Goal: Task Accomplishment & Management: Use online tool/utility

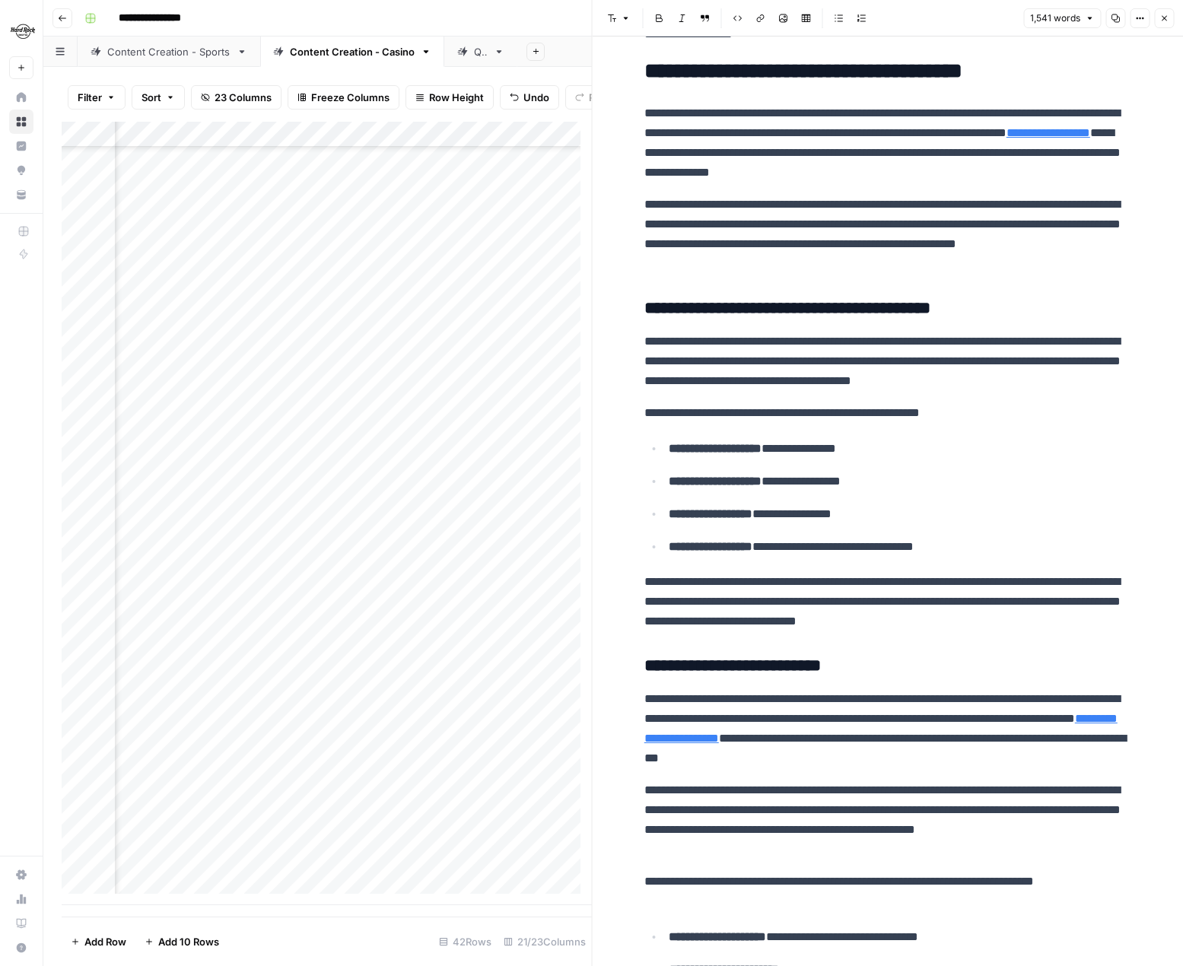
scroll to position [353, 0]
click at [1162, 17] on icon "button" at bounding box center [1163, 18] width 5 height 5
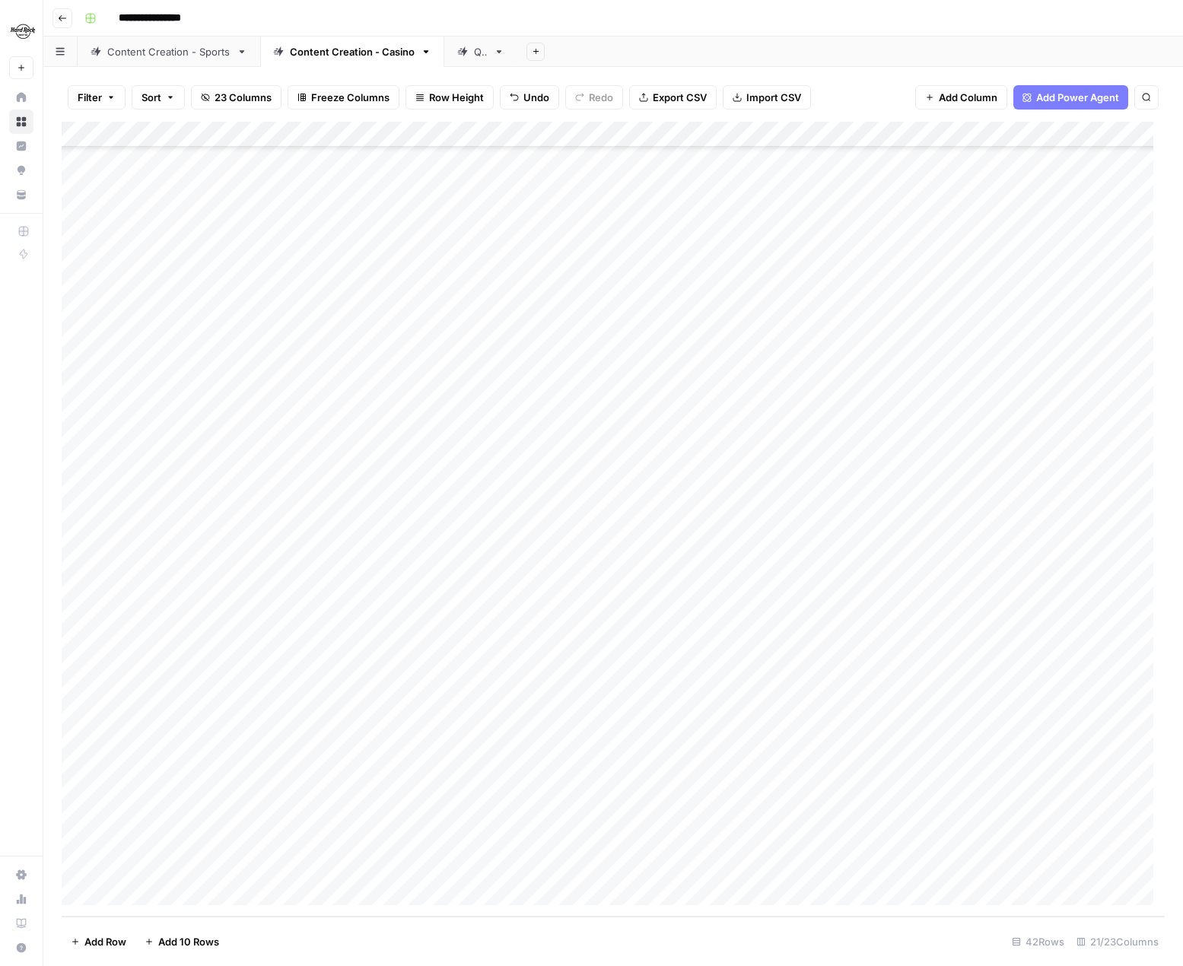
click at [204, 869] on div "Add Column" at bounding box center [613, 519] width 1103 height 795
type textarea "**********"
click at [414, 862] on div "Add Column" at bounding box center [613, 519] width 1103 height 795
click at [410, 863] on div "Add Column" at bounding box center [613, 519] width 1103 height 795
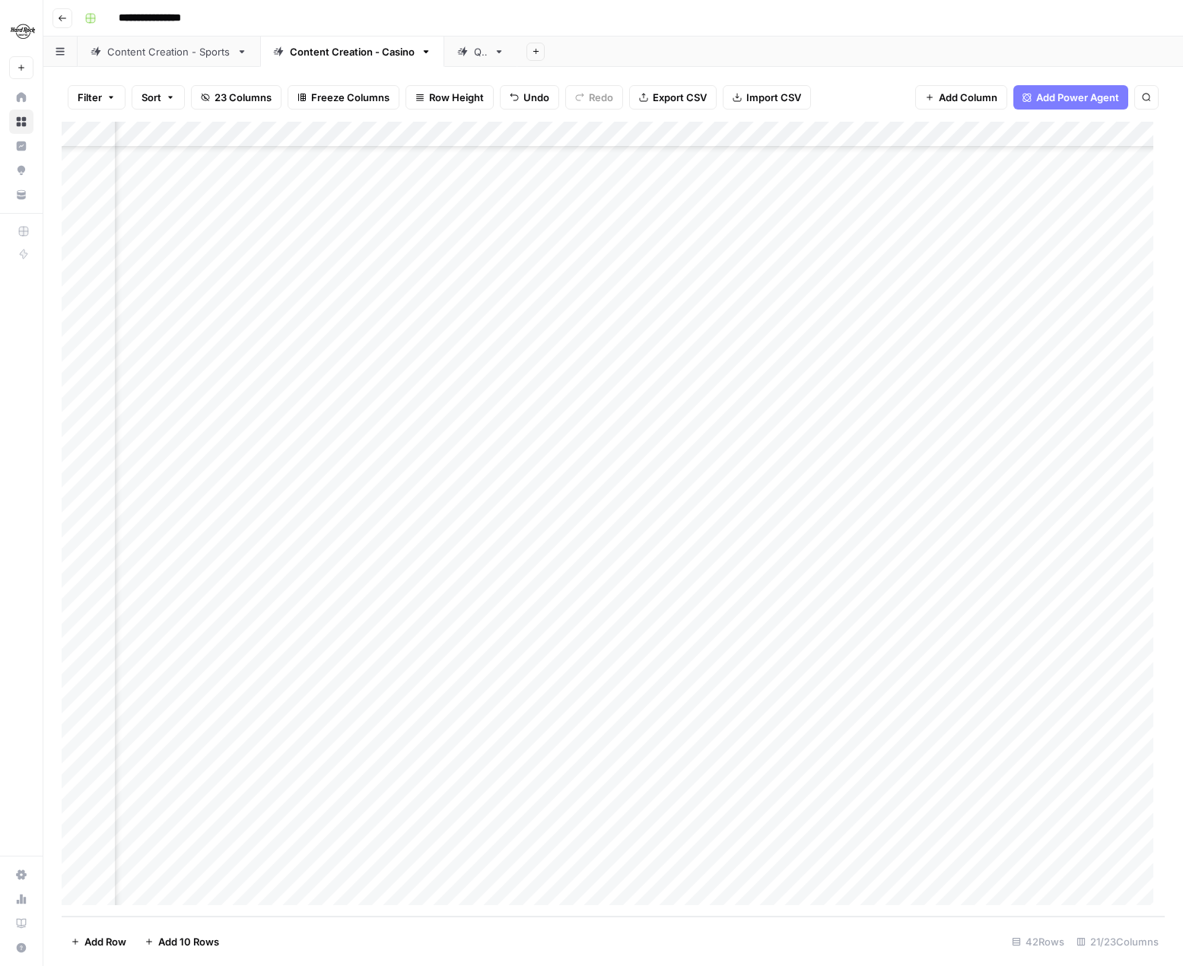
click at [890, 577] on div "Add Column" at bounding box center [613, 519] width 1103 height 795
click at [799, 581] on div "Add Column" at bounding box center [613, 519] width 1103 height 795
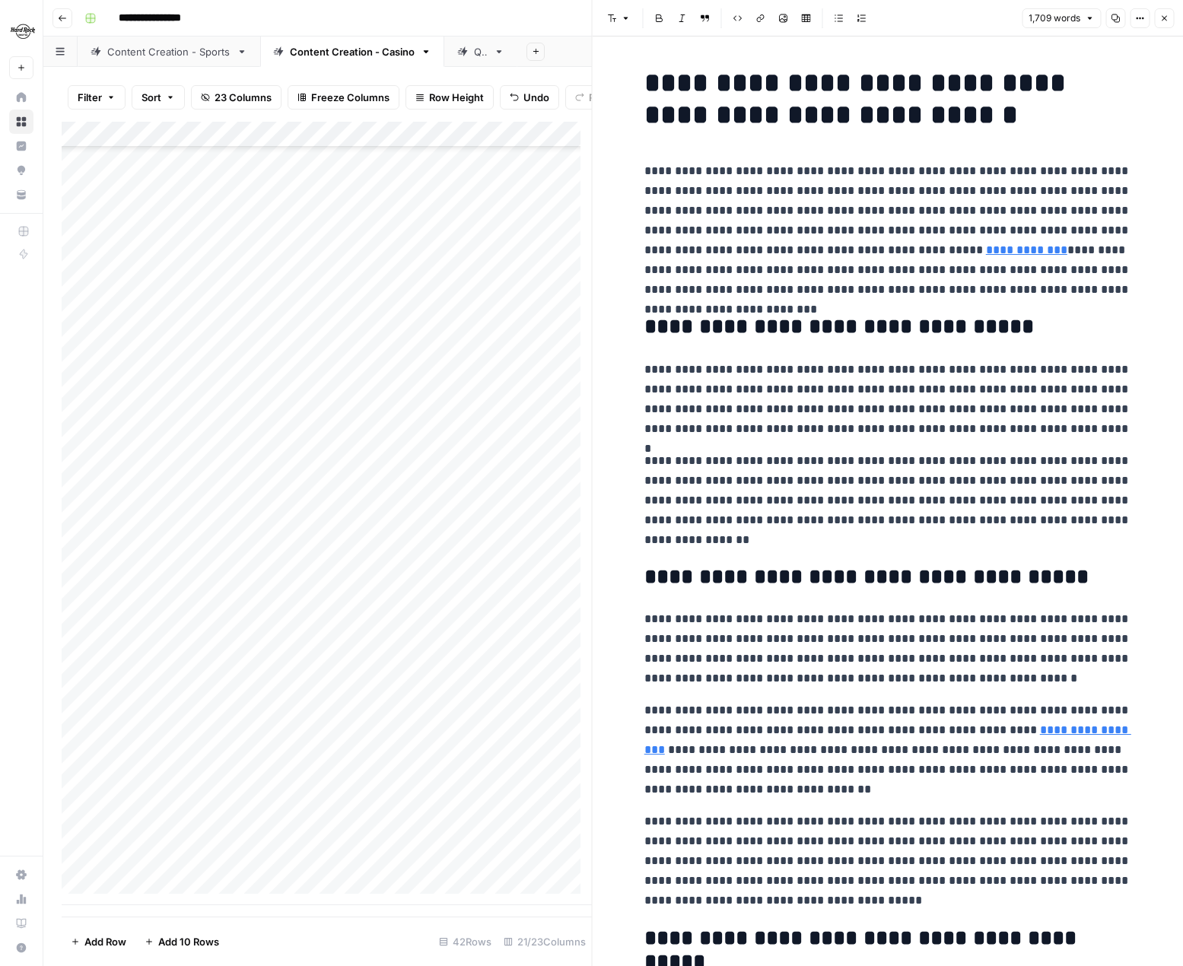
scroll to position [364, 0]
click at [1162, 19] on icon "button" at bounding box center [1163, 18] width 9 height 9
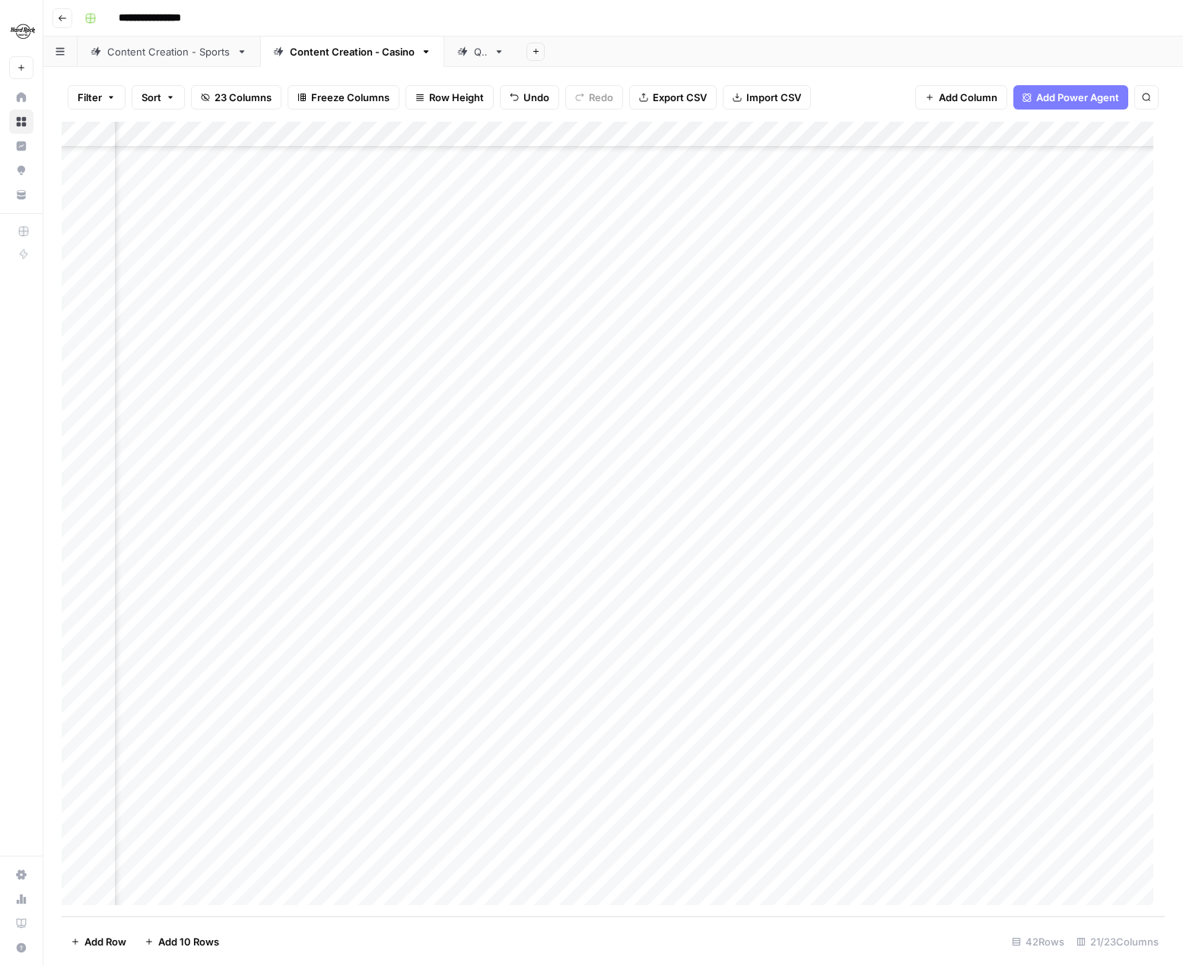
scroll to position [353, 683]
click at [602, 866] on div "Add Column" at bounding box center [613, 519] width 1103 height 795
click at [600, 813] on div "Add Column" at bounding box center [613, 519] width 1103 height 795
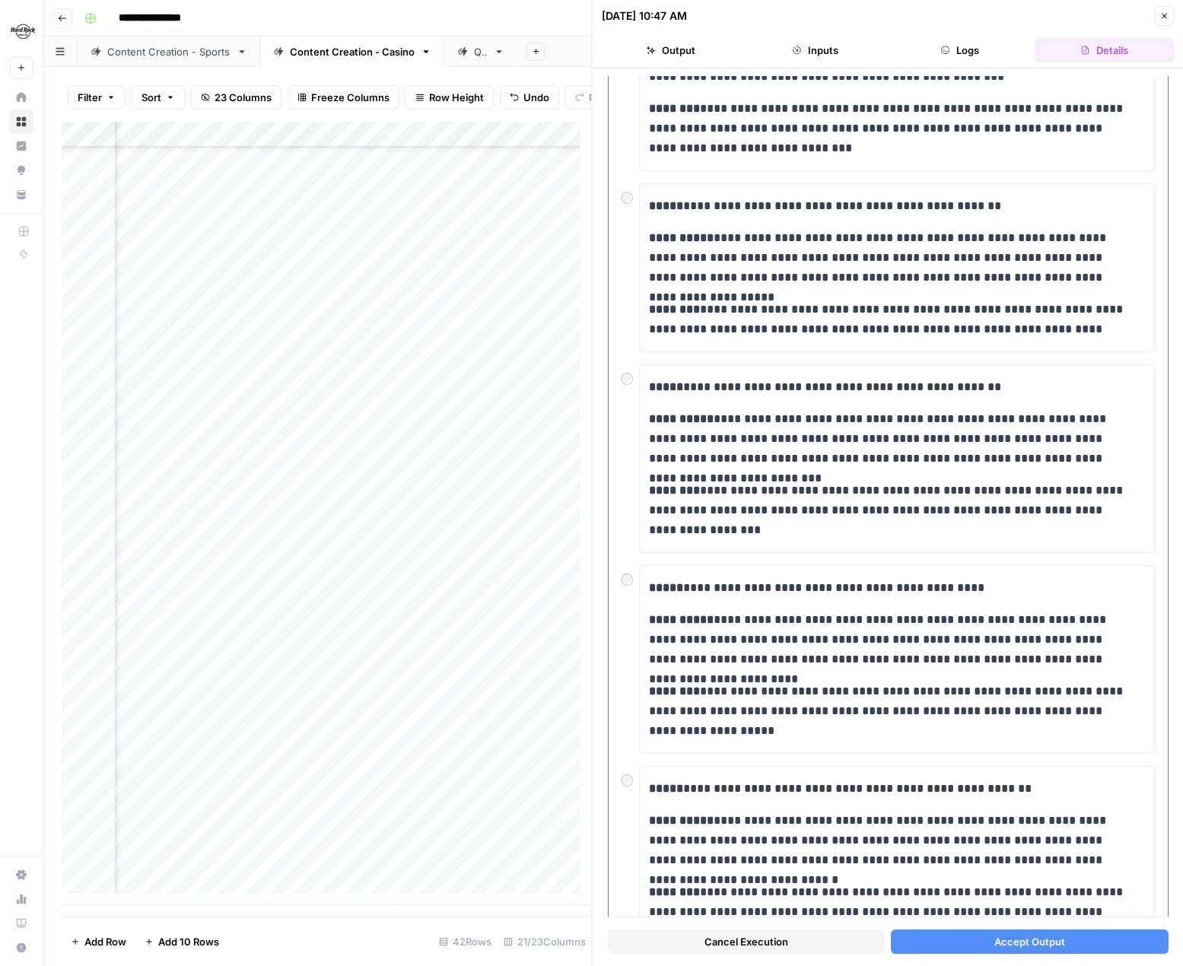
scroll to position [228, 0]
click at [981, 939] on button "Accept Output" at bounding box center [1029, 941] width 277 height 24
